Goal: Task Accomplishment & Management: Manage account settings

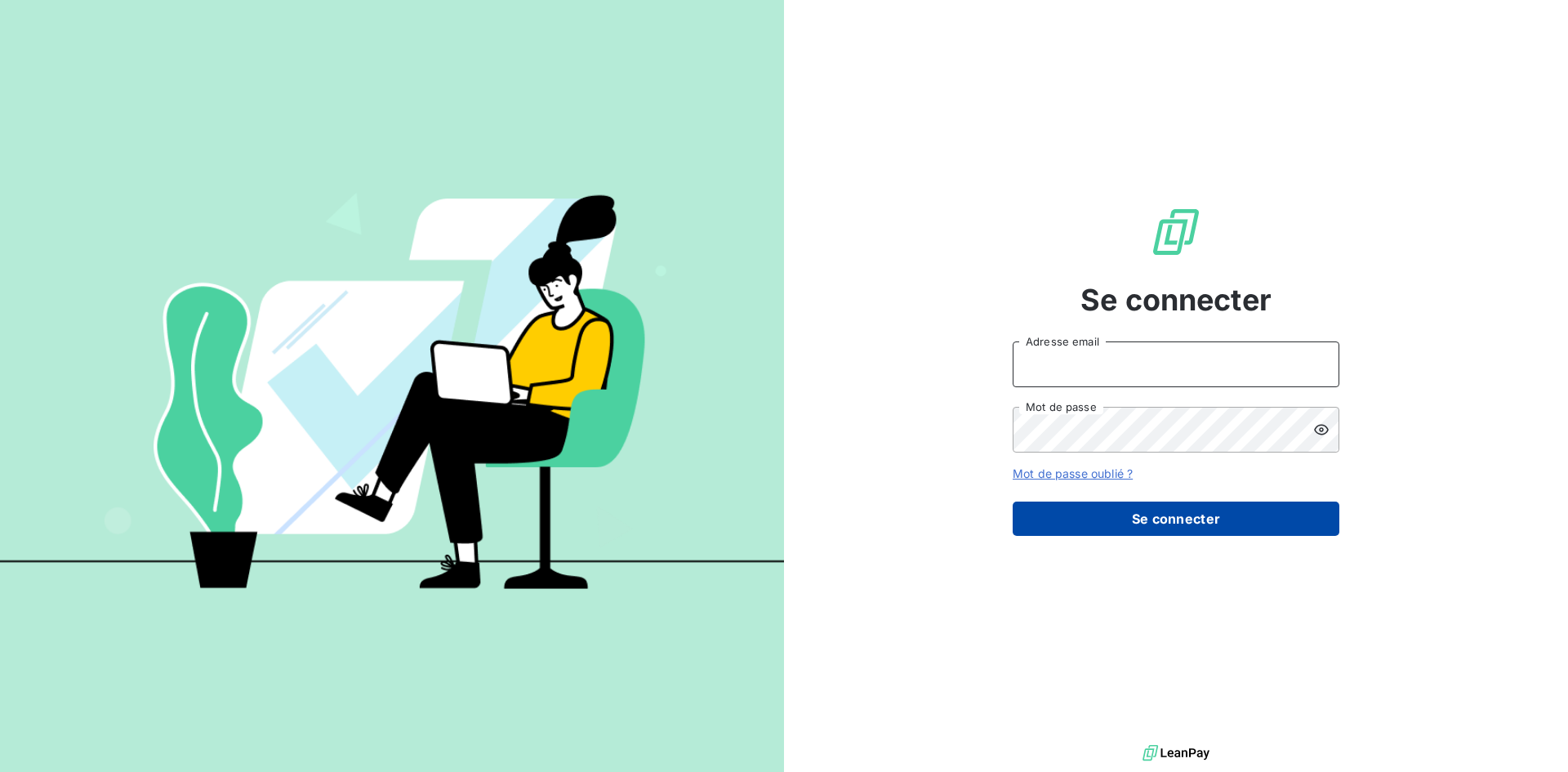
type input "[EMAIL_ADDRESS][DOMAIN_NAME]"
click at [1165, 525] on button "Se connecter" at bounding box center [1176, 518] width 326 height 34
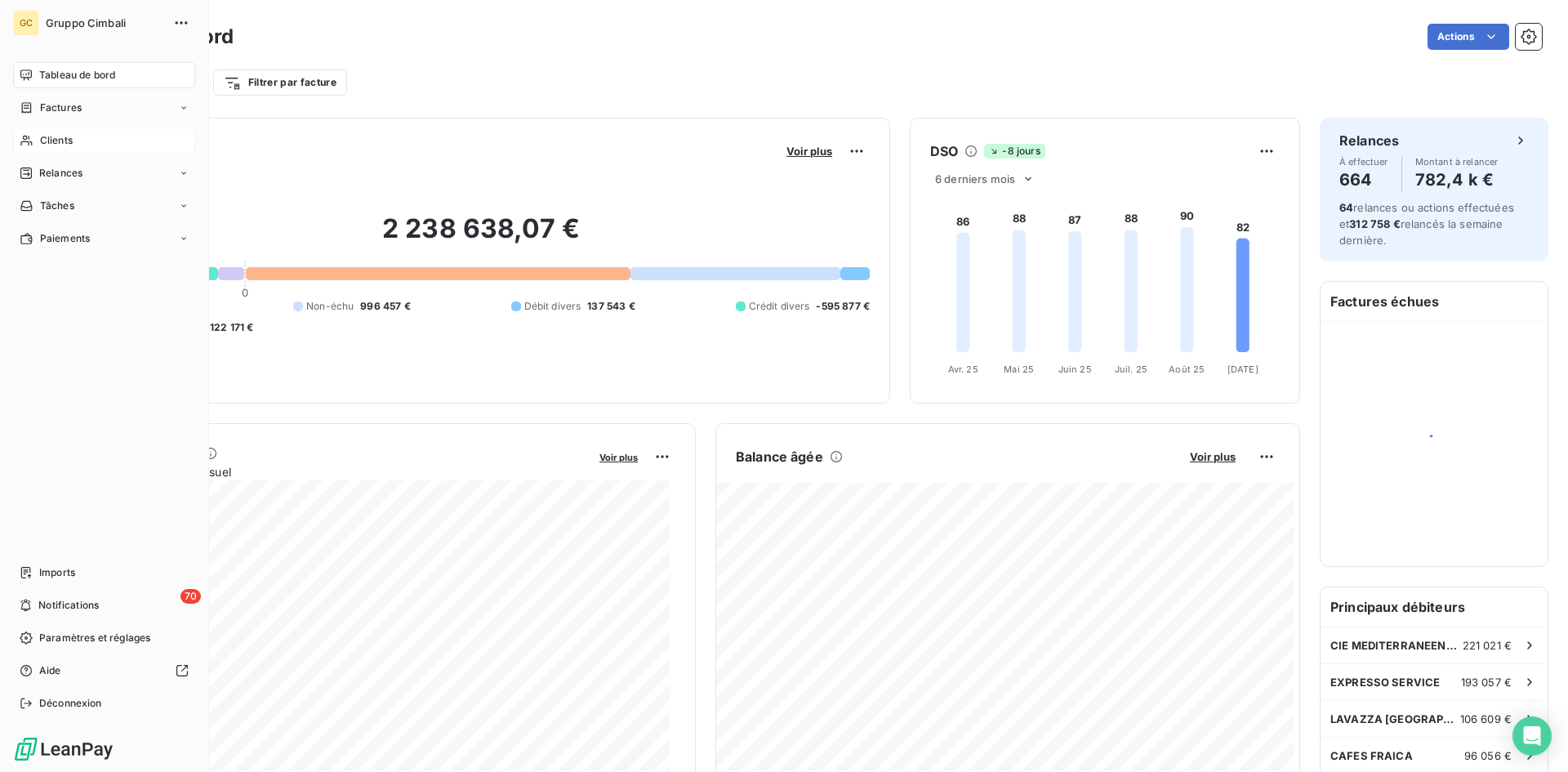
click at [69, 136] on span "Clients" at bounding box center [56, 141] width 33 height 15
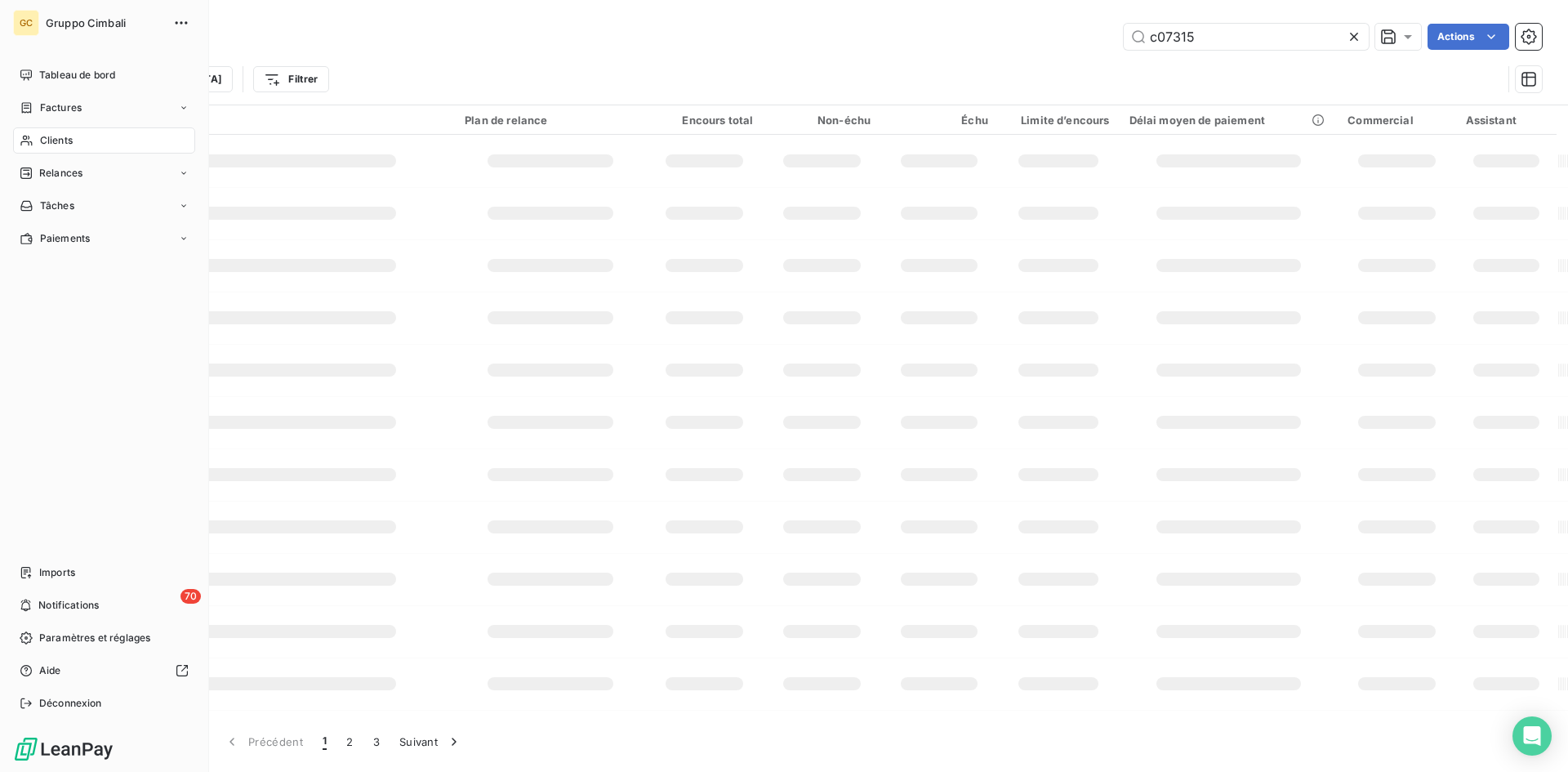
type input "c07315"
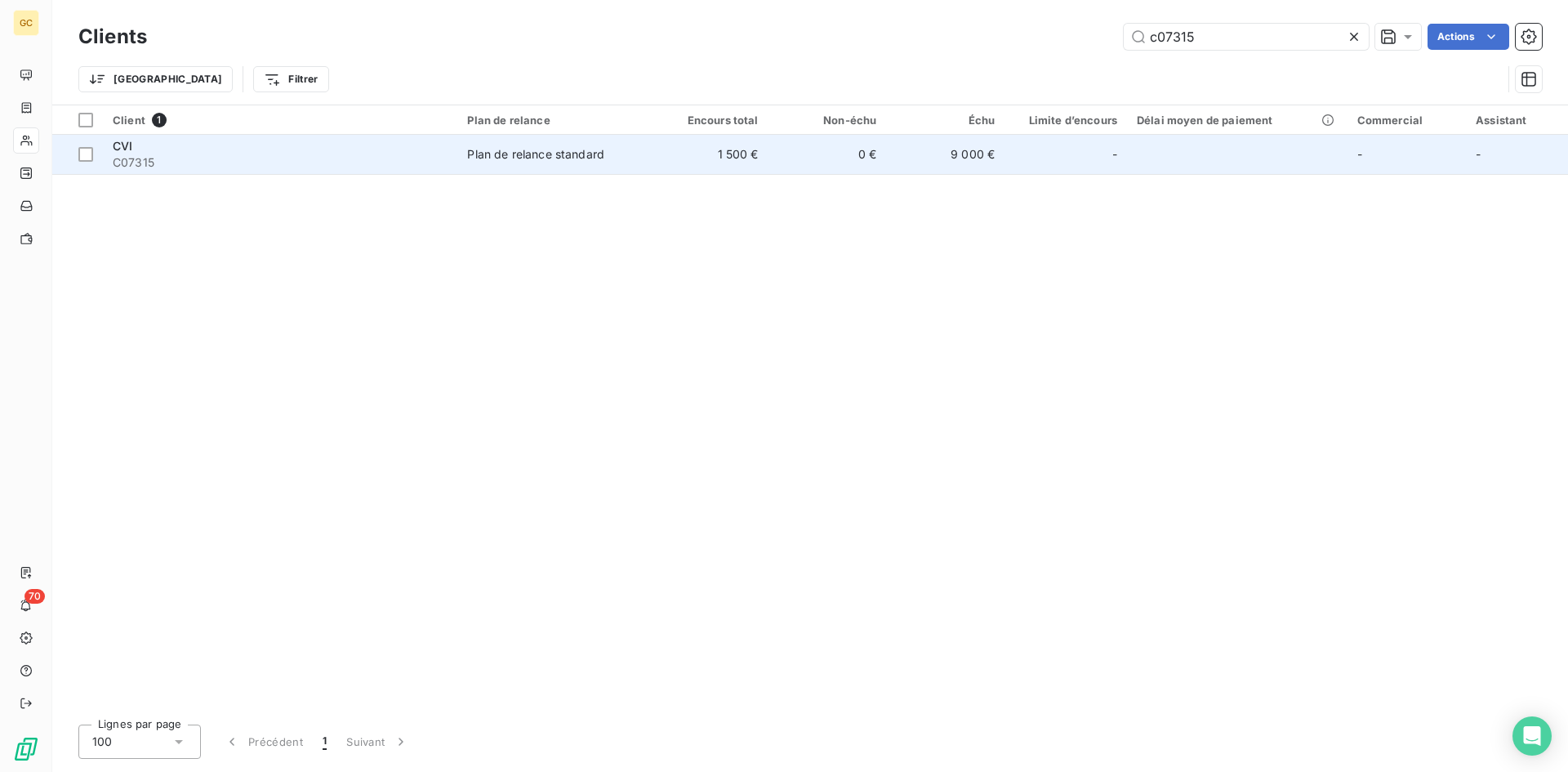
click at [136, 155] on span "C07315" at bounding box center [280, 163] width 335 height 17
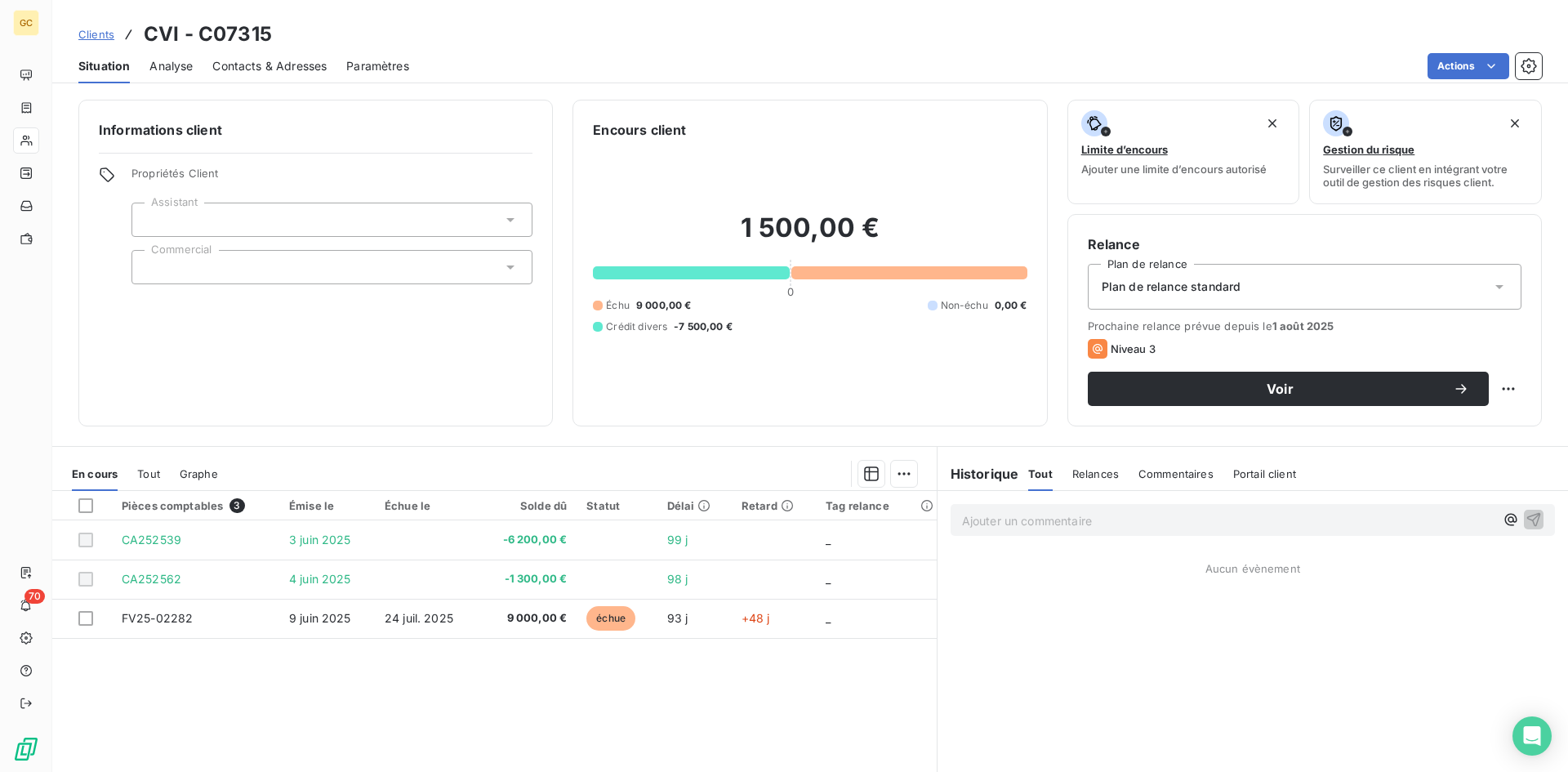
click at [227, 72] on span "Contacts & Adresses" at bounding box center [269, 66] width 115 height 17
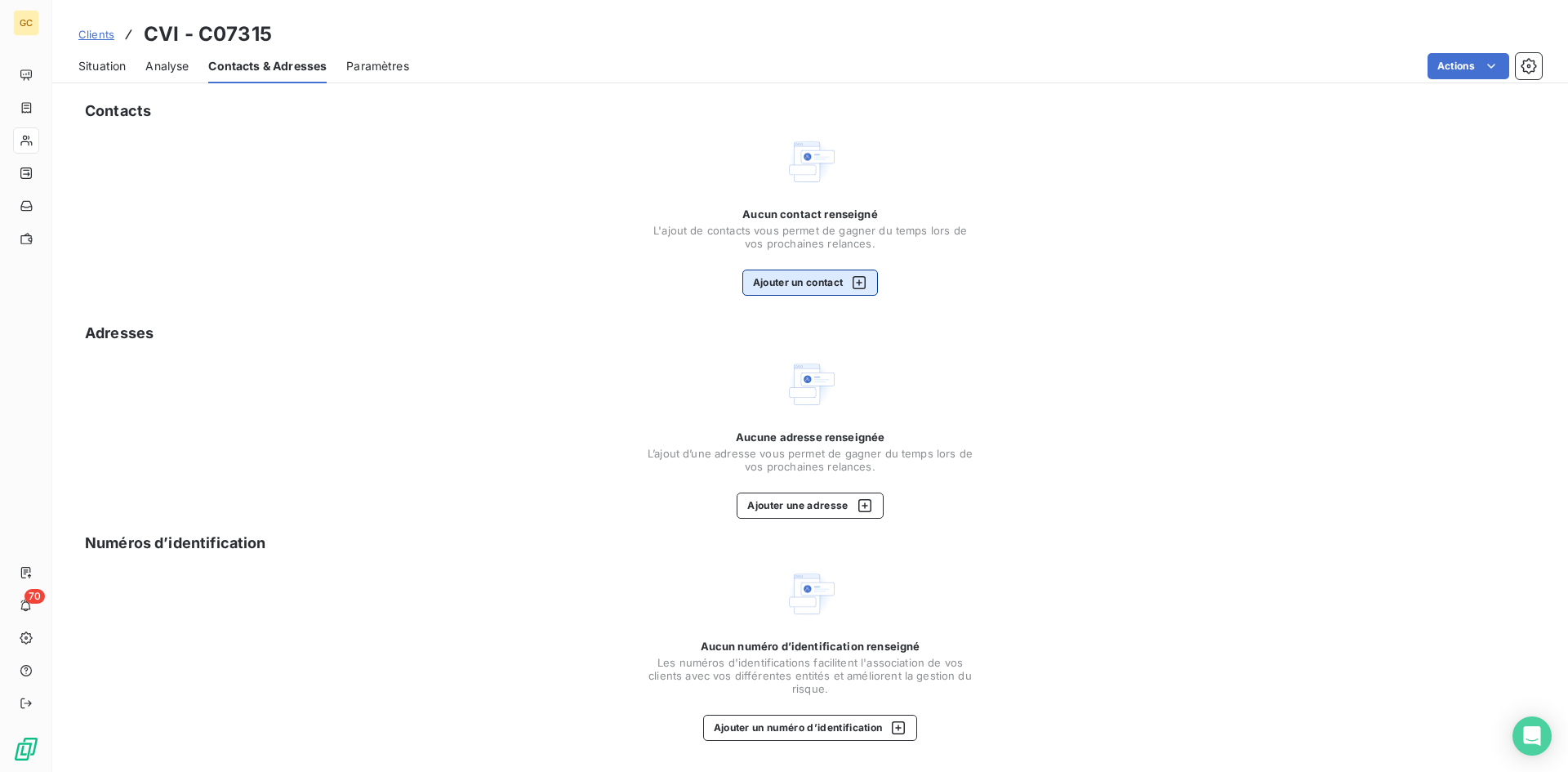
click at [795, 280] on button "Ajouter un contact" at bounding box center [810, 283] width 136 height 26
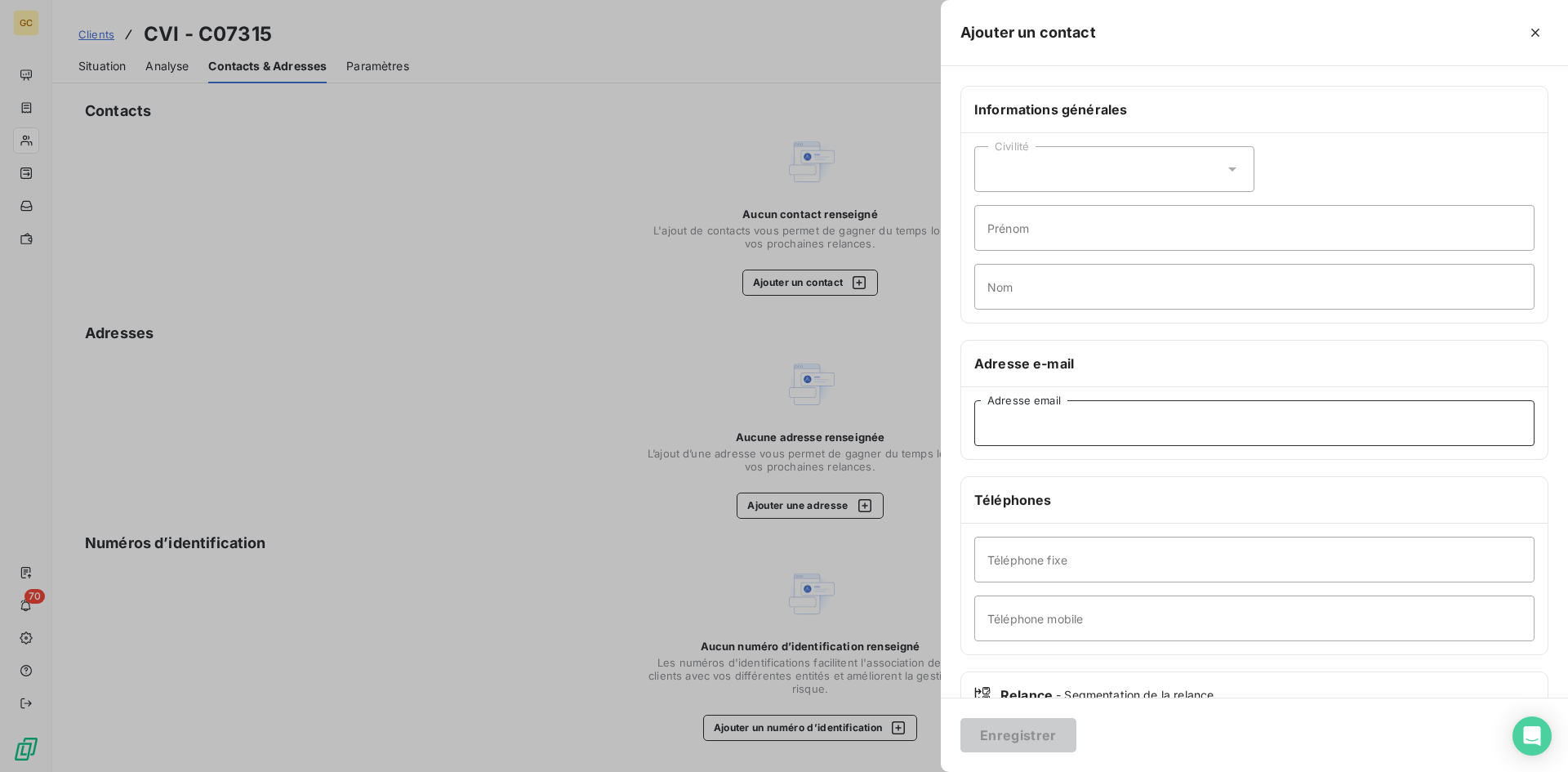
paste input "[EMAIL_ADDRESS][DOMAIN_NAME]"
type input "[EMAIL_ADDRESS][DOMAIN_NAME]"
click at [1026, 735] on button "Enregistrer" at bounding box center [1018, 735] width 116 height 34
